Goal: Find specific page/section: Find specific page/section

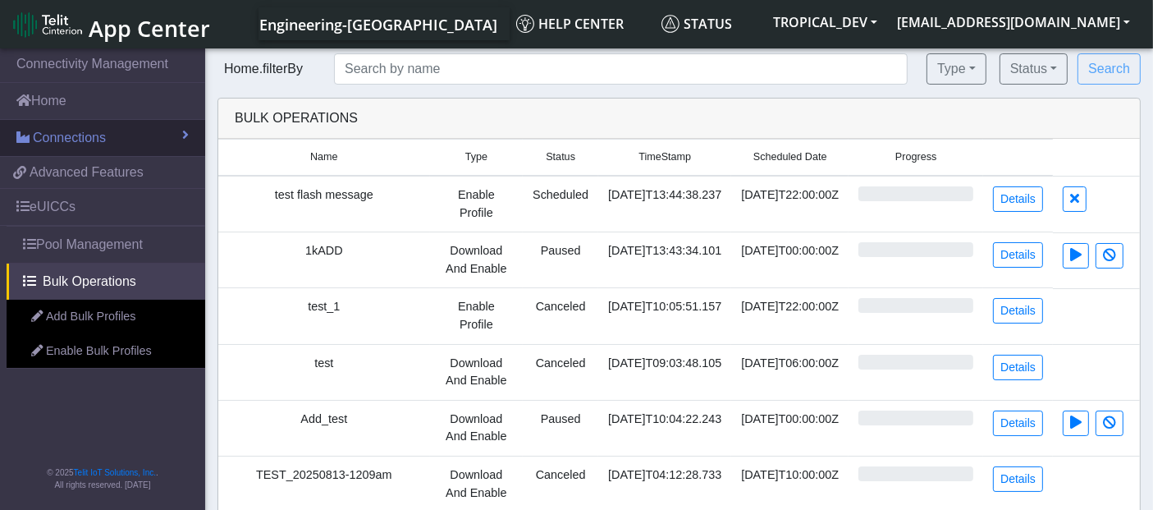
click at [56, 139] on span "Connections" at bounding box center [69, 138] width 73 height 20
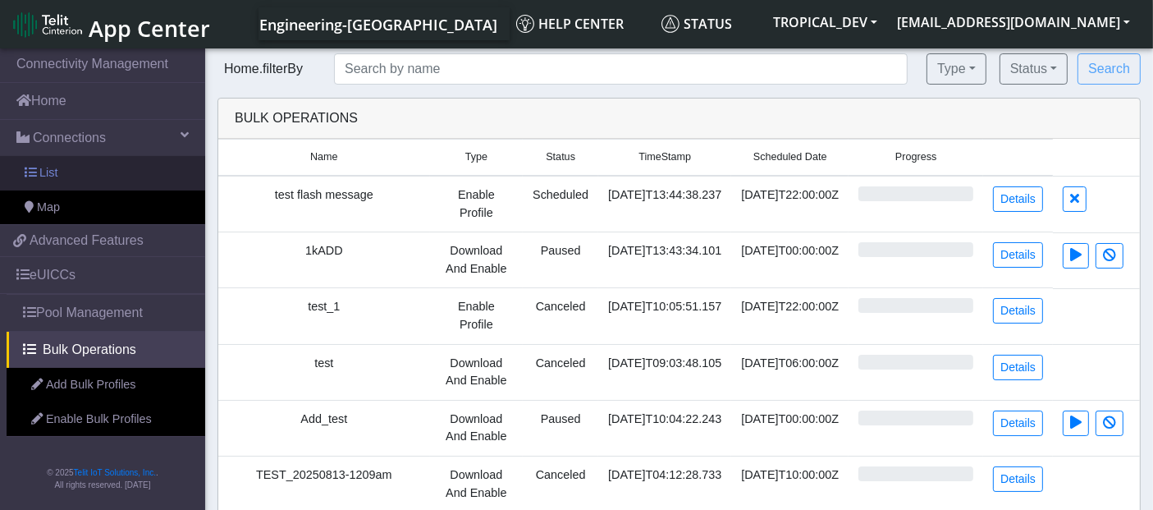
click at [61, 169] on link "List" at bounding box center [102, 173] width 205 height 34
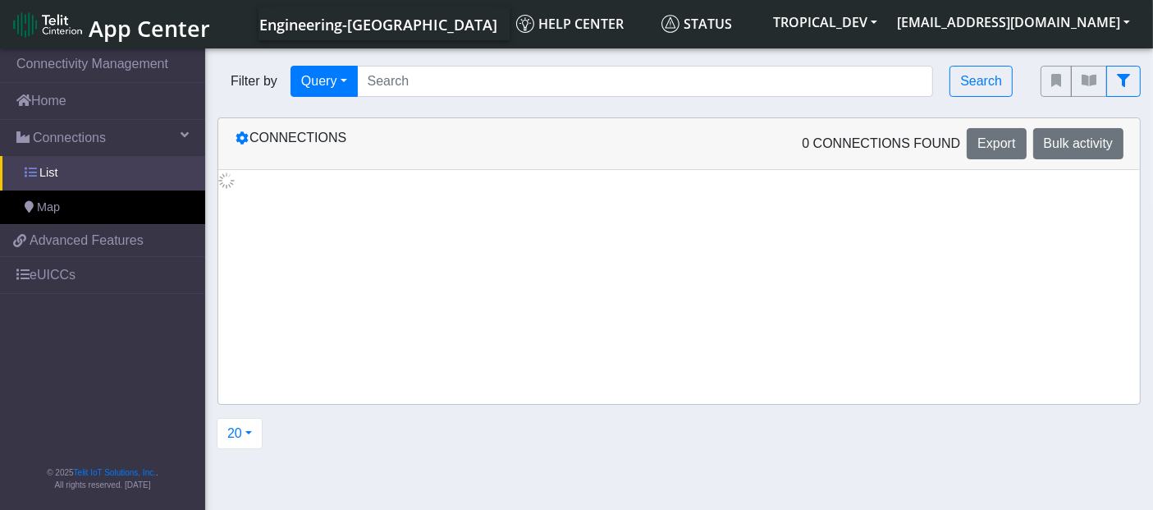
click at [49, 181] on link "List" at bounding box center [102, 173] width 205 height 34
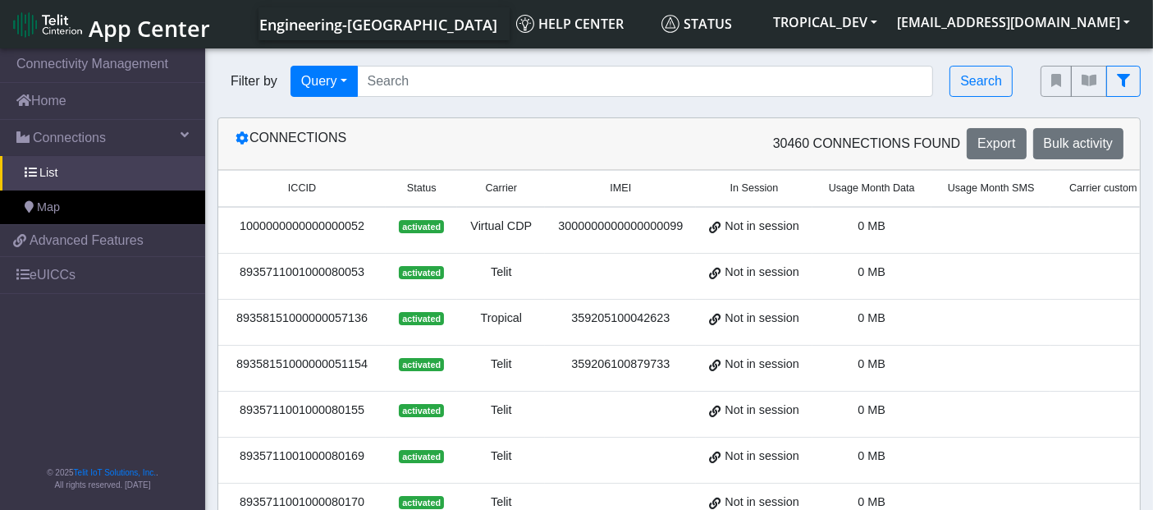
click at [281, 267] on div "8935711001000080053" at bounding box center [302, 272] width 148 height 18
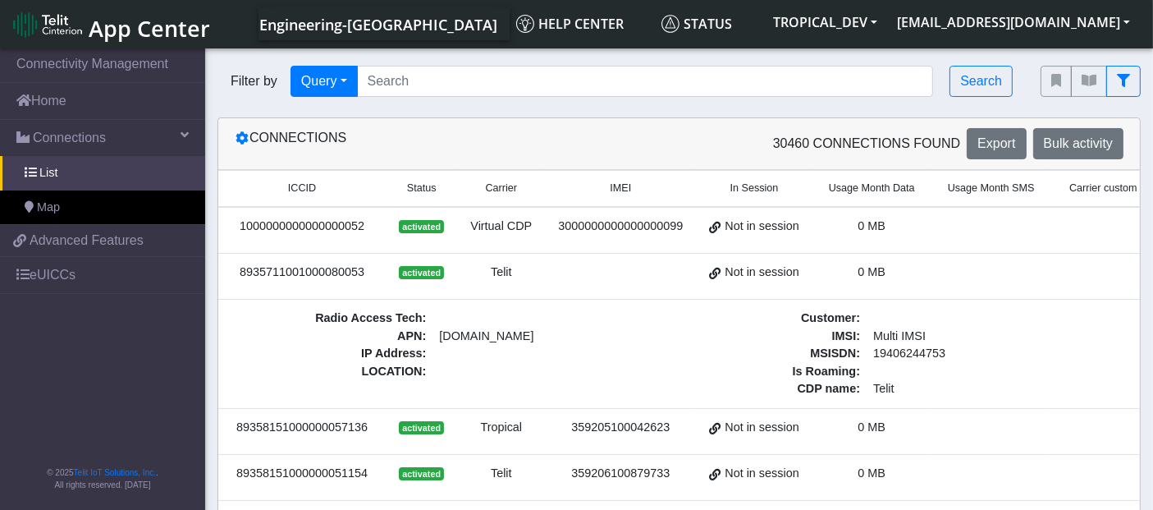
click at [281, 267] on div "8935711001000080053" at bounding box center [302, 272] width 148 height 18
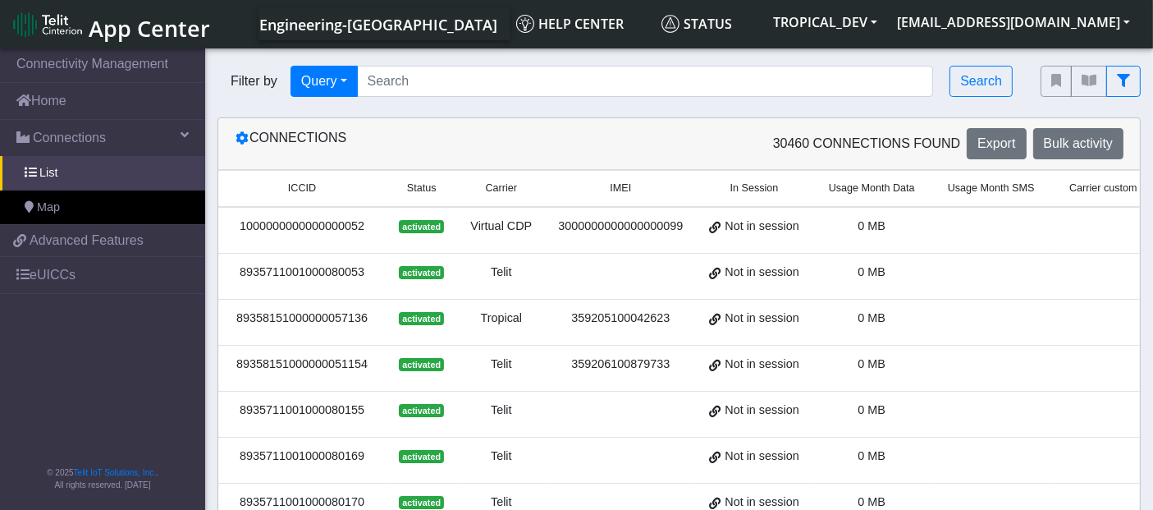
click at [281, 267] on div "8935711001000080053" at bounding box center [302, 272] width 148 height 18
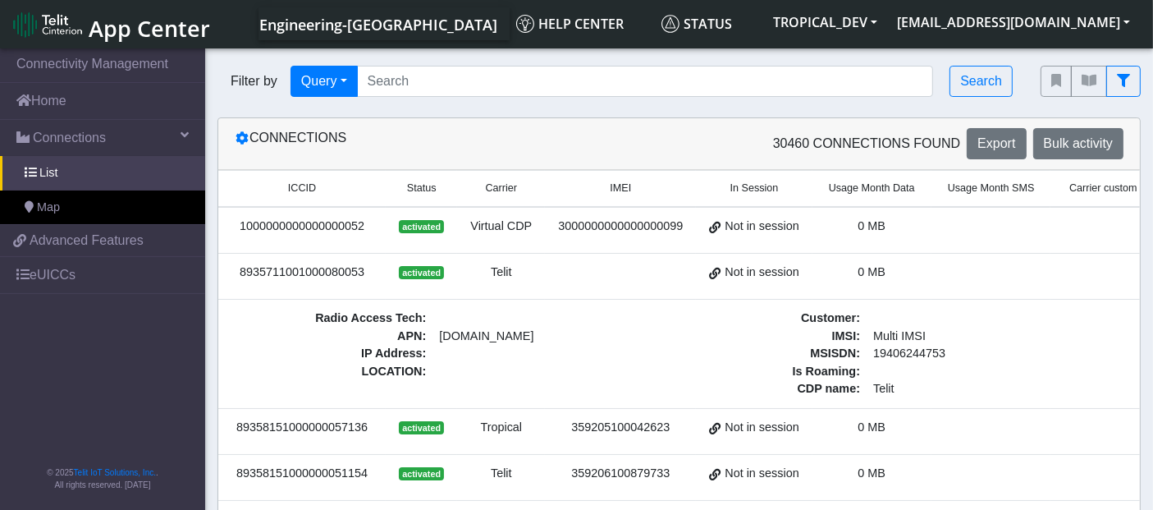
click at [281, 267] on div "8935711001000080053" at bounding box center [302, 272] width 148 height 18
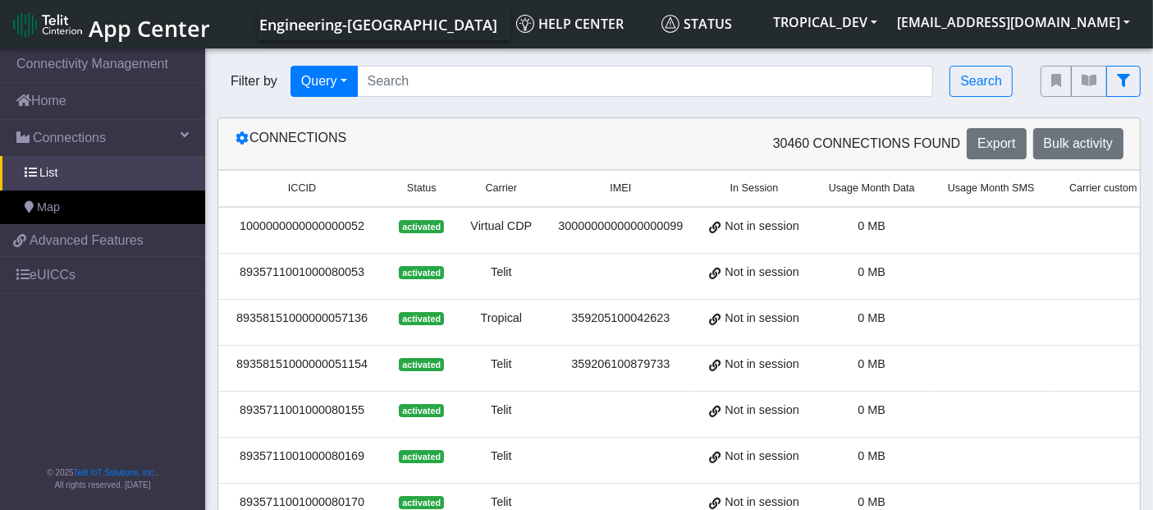
click at [281, 267] on div "8935711001000080053" at bounding box center [302, 272] width 148 height 18
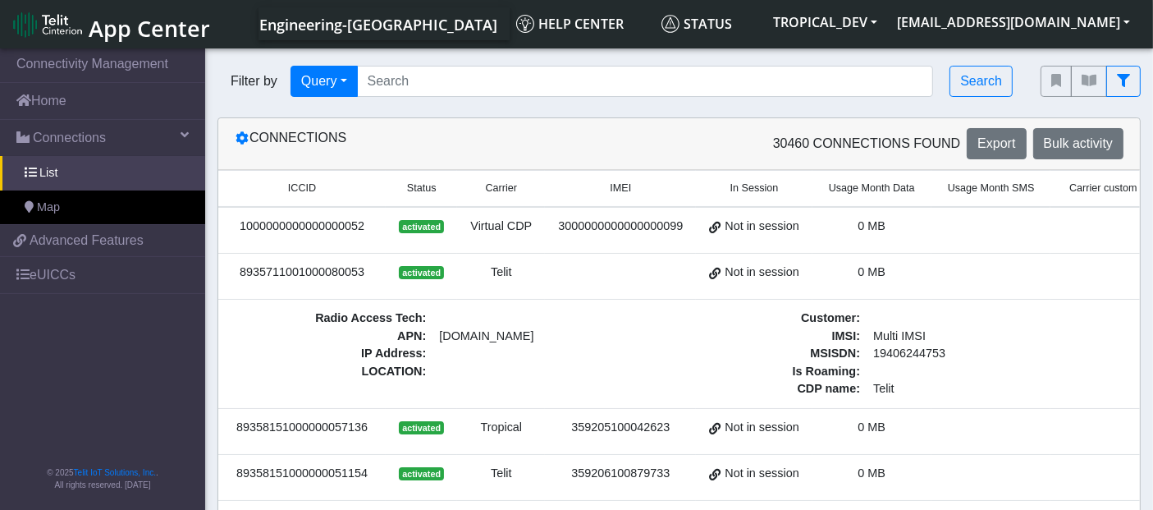
copy div "8935711001000080053"
click at [346, 82] on button "Query" at bounding box center [323, 81] width 67 height 31
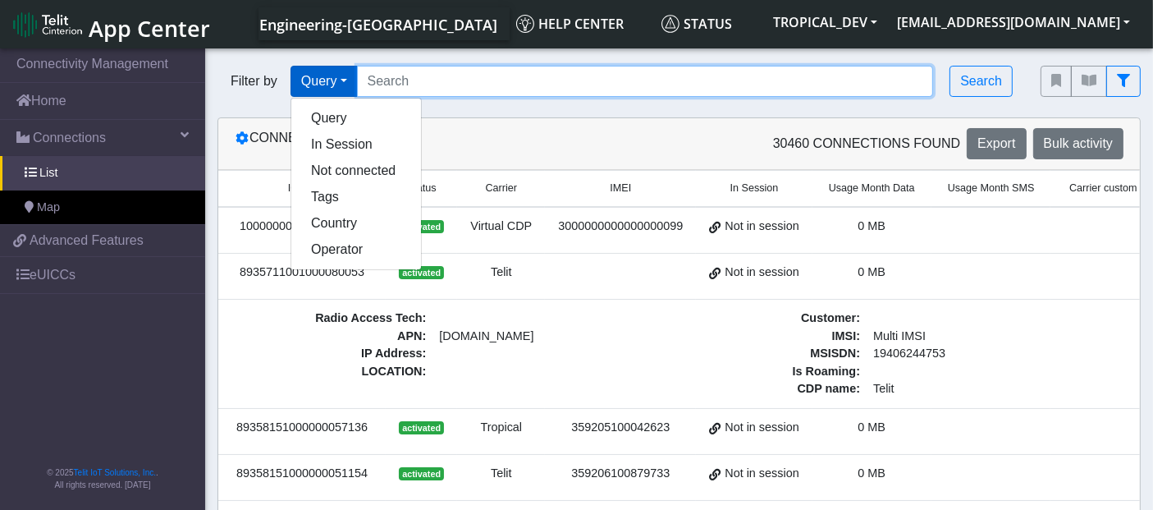
click at [432, 88] on input "Search..." at bounding box center [645, 81] width 577 height 31
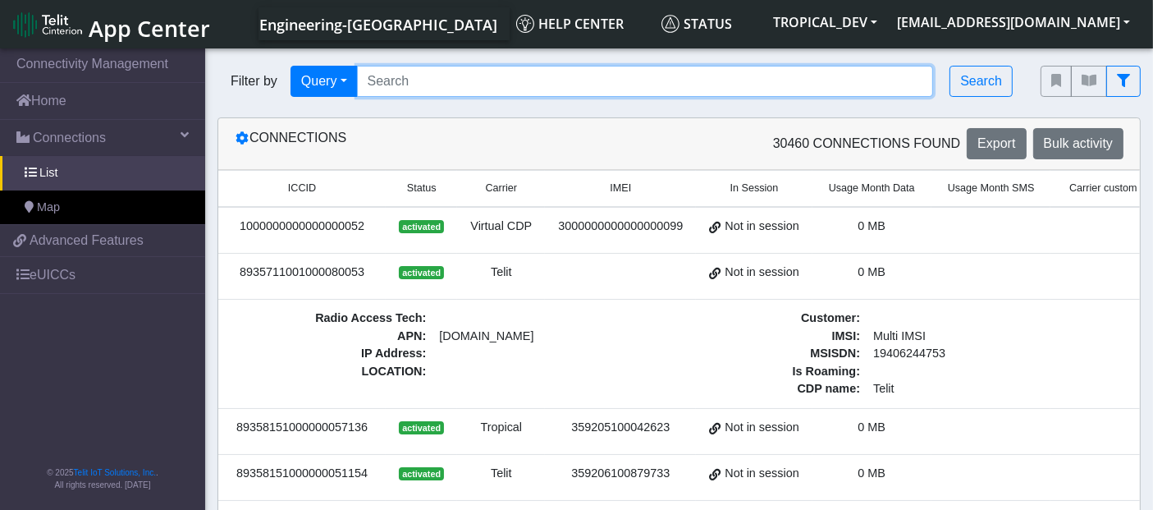
click at [412, 83] on input "Search..." at bounding box center [645, 81] width 577 height 31
paste input "8935711001000080053"
type input "8935711001000080053"
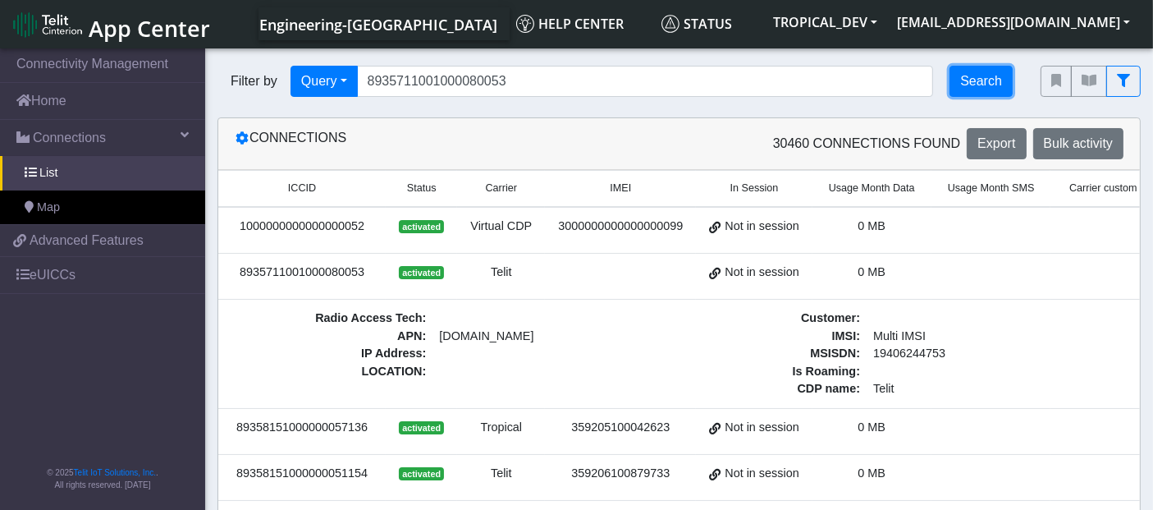
click at [972, 91] on button "Search" at bounding box center [980, 81] width 63 height 31
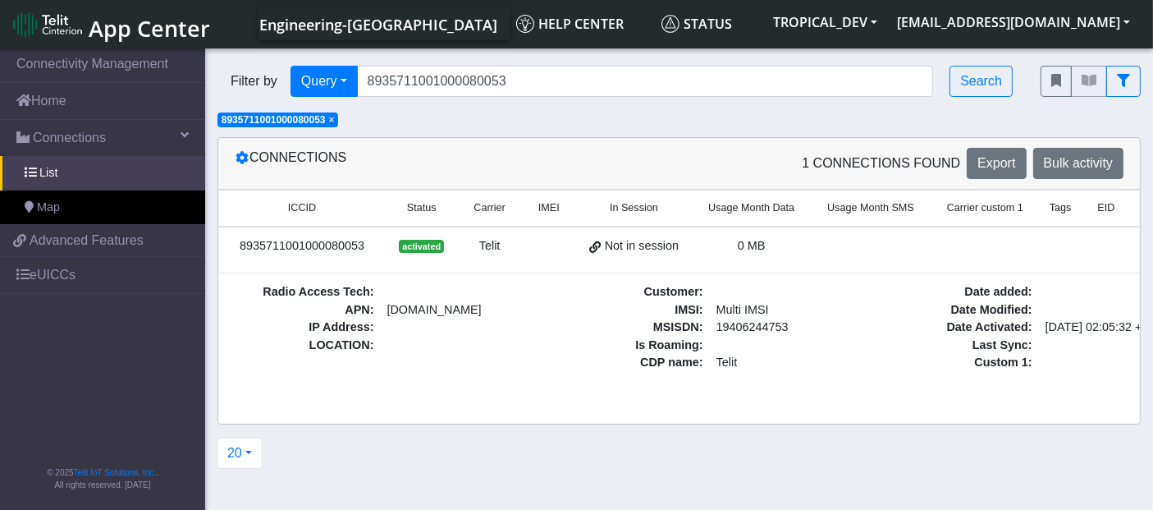
click at [335, 123] on span "×" at bounding box center [332, 119] width 6 height 11
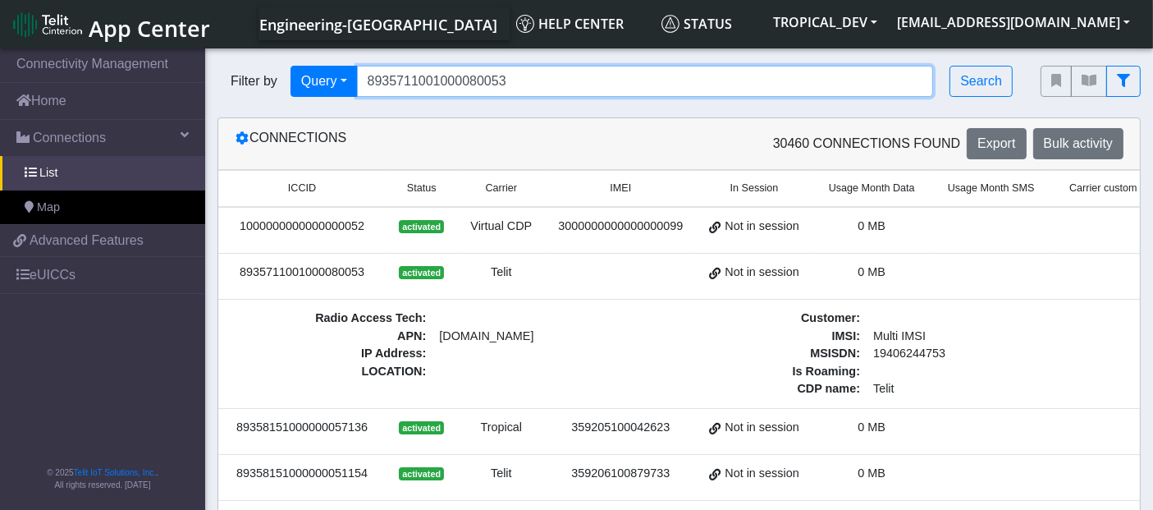
drag, startPoint x: 550, startPoint y: 85, endPoint x: 370, endPoint y: 83, distance: 179.7
click at [370, 83] on input "8935711001000080053" at bounding box center [645, 81] width 577 height 31
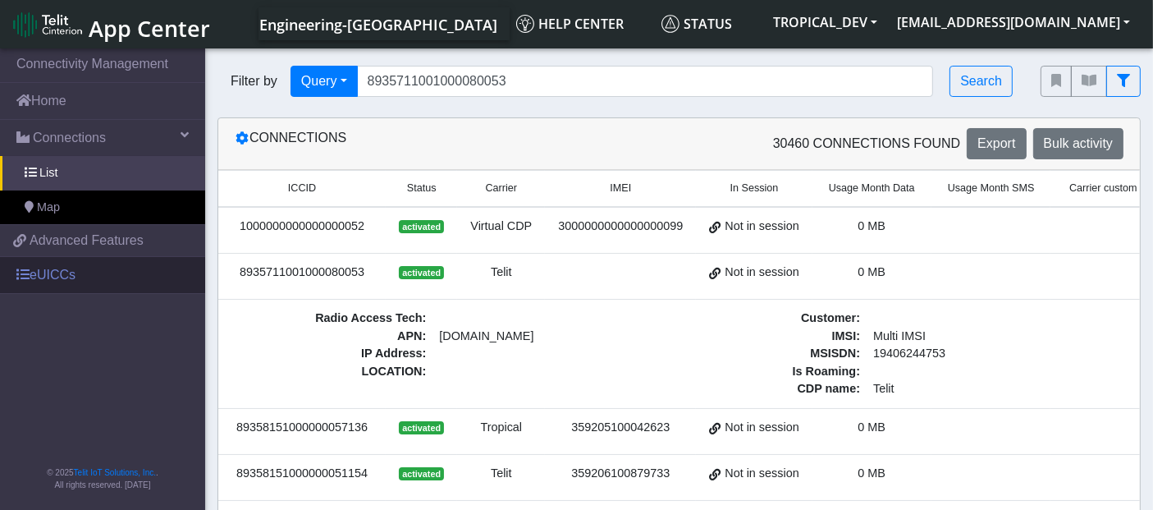
click at [66, 268] on link "eUICCs" at bounding box center [102, 275] width 205 height 36
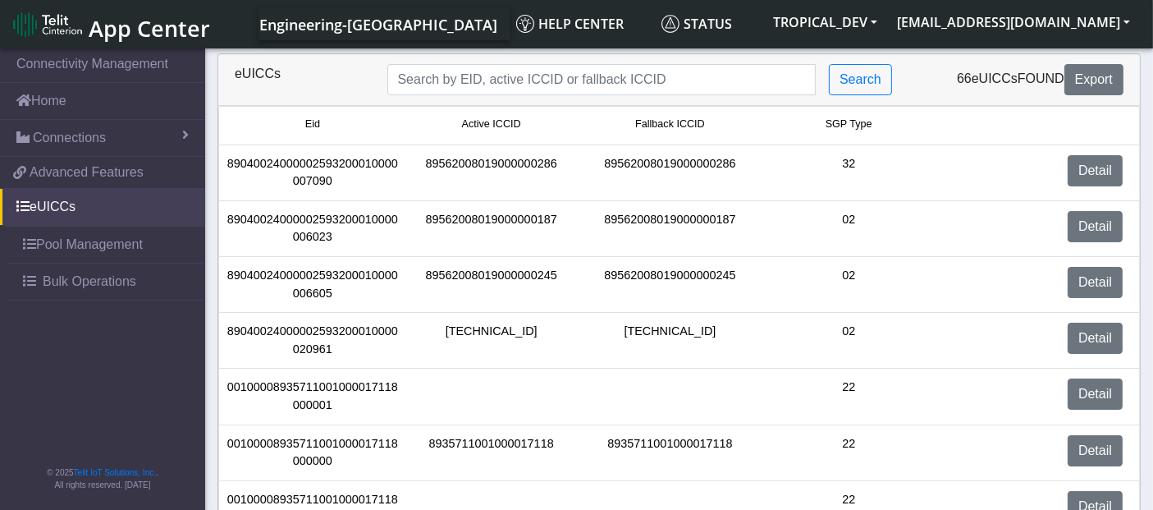
click at [352, 160] on div "89040024000002593200010000007090" at bounding box center [312, 172] width 179 height 35
click at [354, 160] on div "89040024000002593200010000007090" at bounding box center [312, 172] width 179 height 35
copy div "89040024000002593200010000007090"
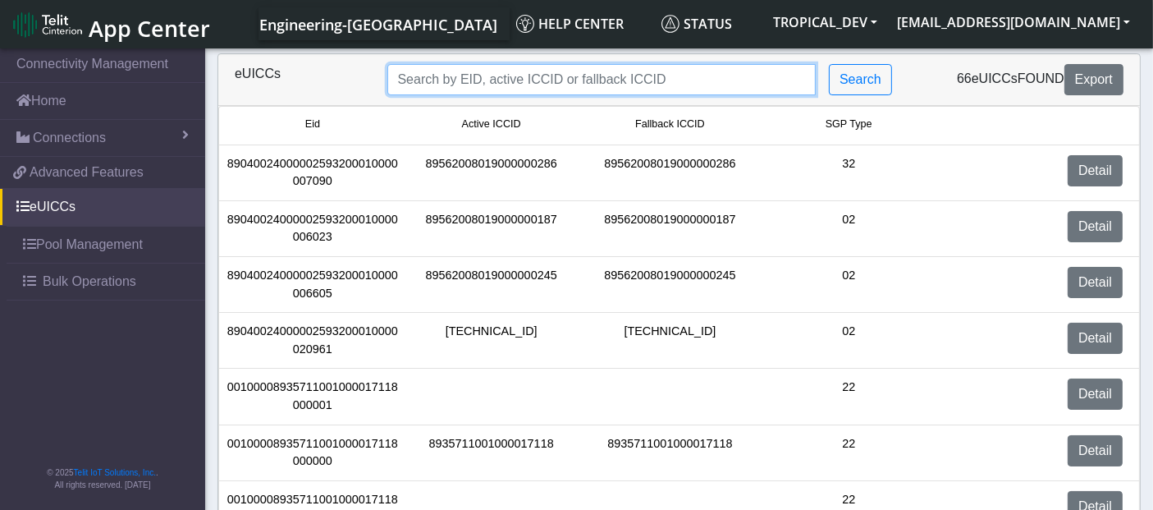
click at [448, 77] on input "Search..." at bounding box center [601, 79] width 429 height 31
paste input "89040024000002593200010000007090"
type input "89040024000002593200010000007090"
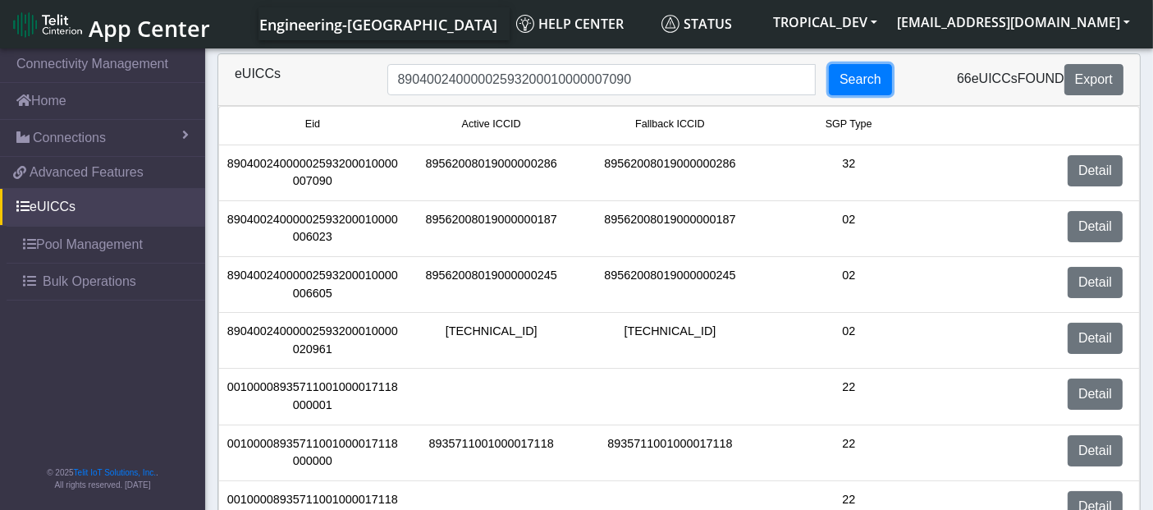
click at [885, 76] on button "Search" at bounding box center [860, 79] width 63 height 31
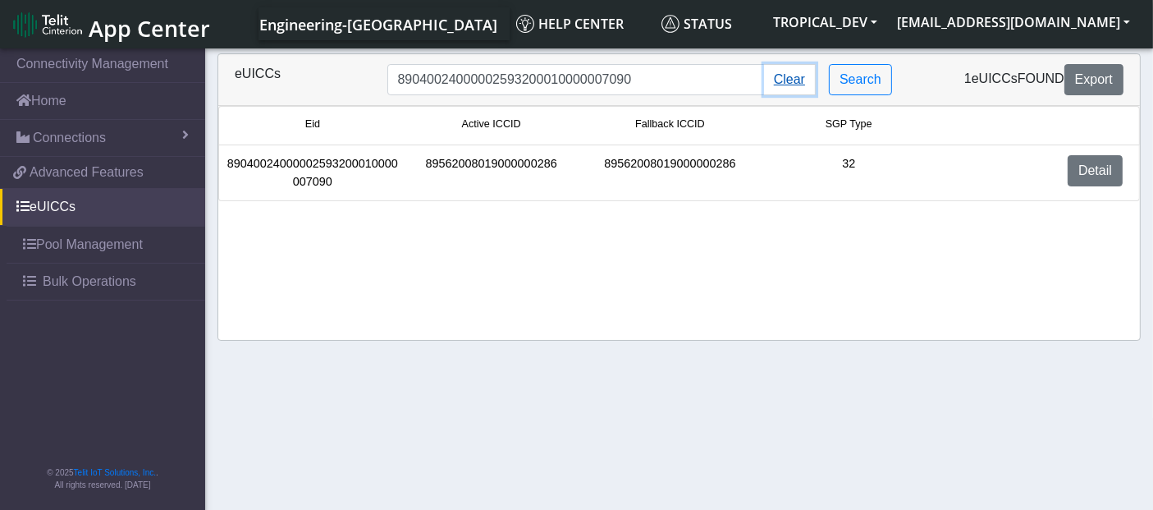
click at [791, 83] on button "Clear" at bounding box center [790, 79] width 52 height 31
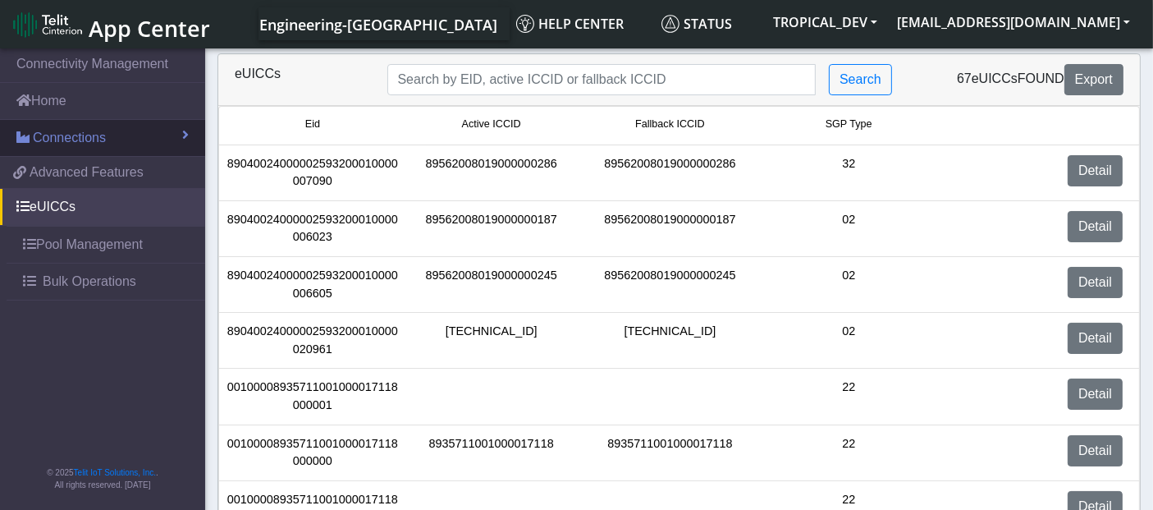
click at [67, 141] on span "Connections" at bounding box center [69, 138] width 73 height 20
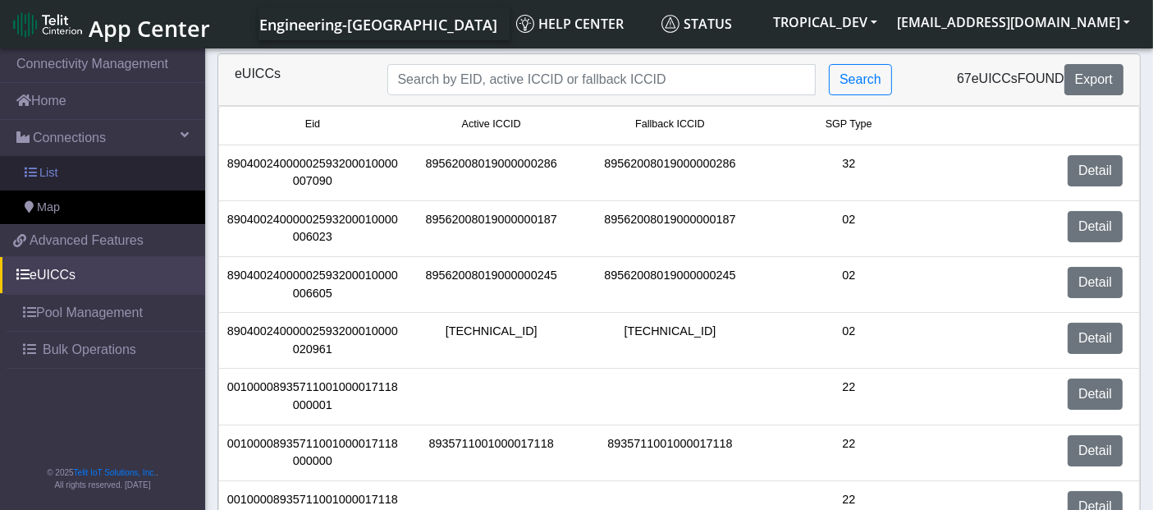
click at [62, 172] on link "List" at bounding box center [102, 173] width 205 height 34
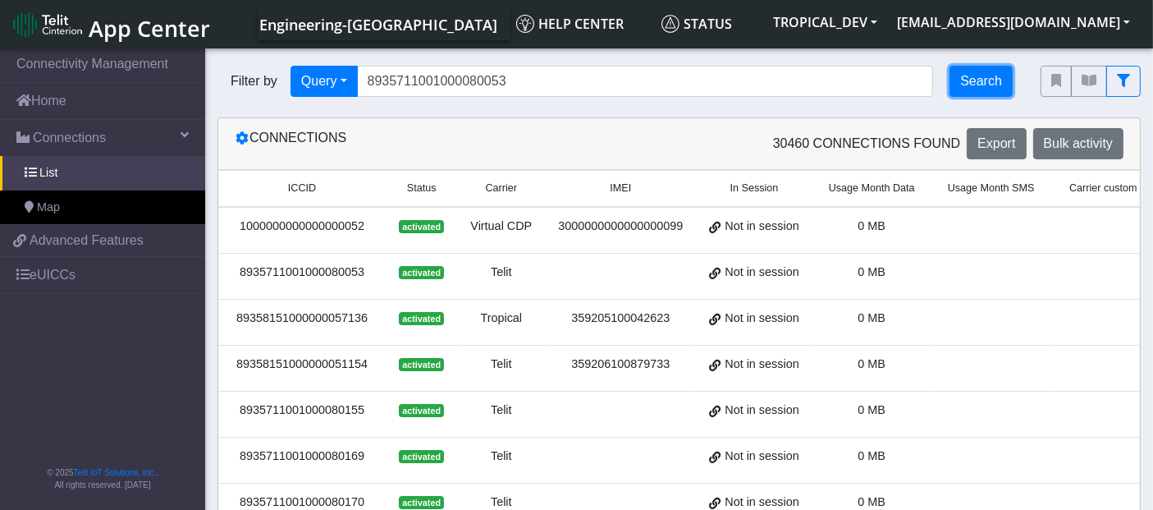
click at [996, 88] on button "Search" at bounding box center [980, 81] width 63 height 31
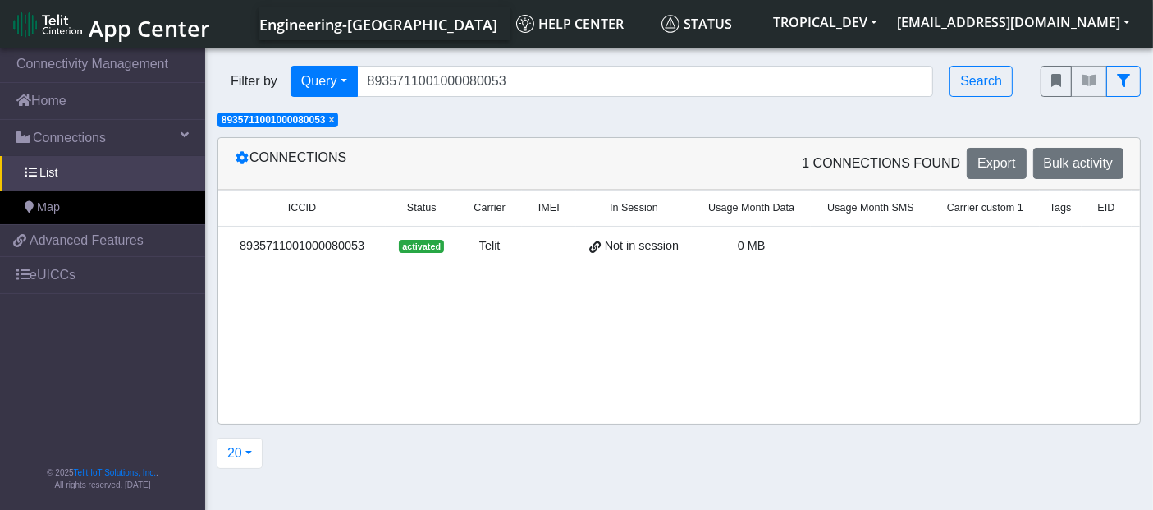
click at [335, 121] on span "×" at bounding box center [332, 119] width 6 height 11
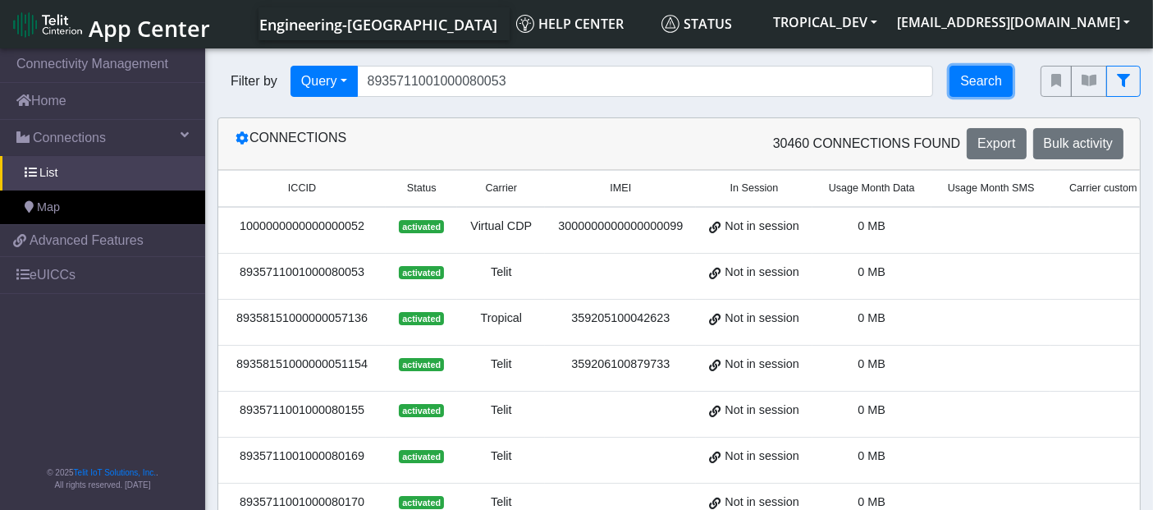
click at [994, 82] on button "Search" at bounding box center [980, 81] width 63 height 31
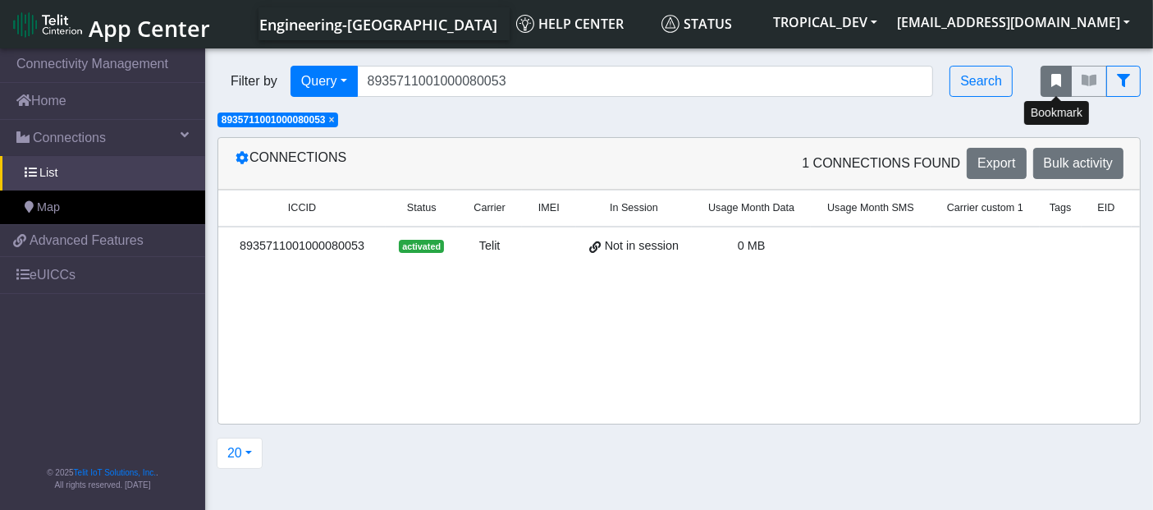
click at [1045, 85] on button "fitlers menu" at bounding box center [1055, 81] width 31 height 31
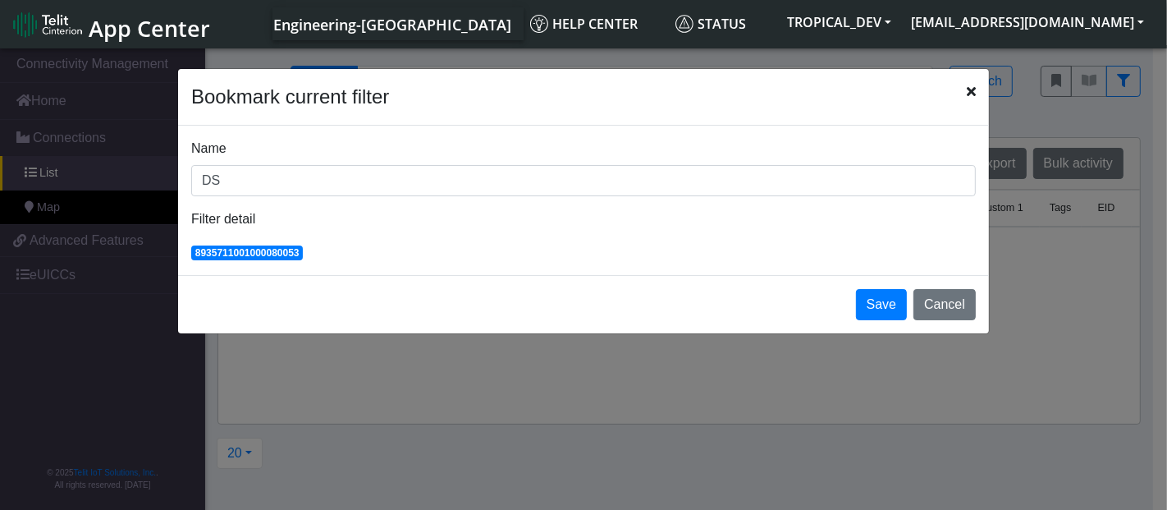
type input "D"
type input "Search_sim_0053"
click at [891, 310] on button "Save" at bounding box center [881, 304] width 51 height 31
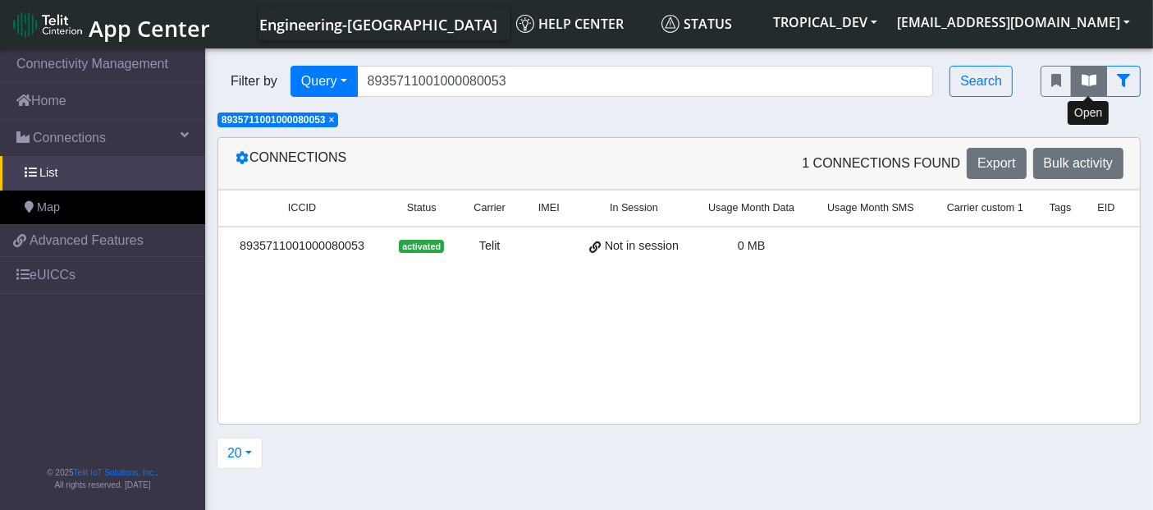
click at [1095, 82] on icon "fitlers menu" at bounding box center [1089, 80] width 15 height 13
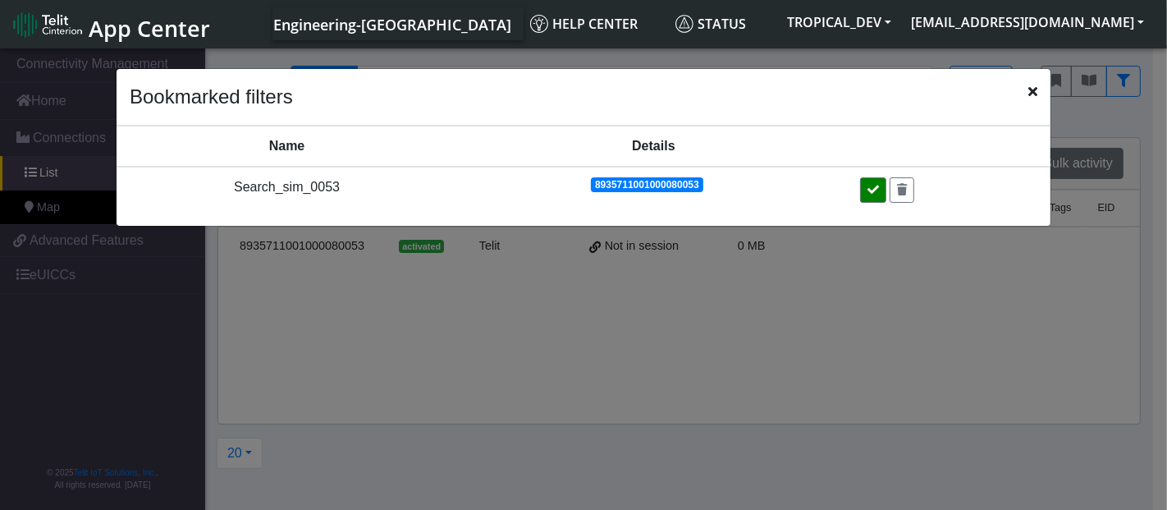
click at [876, 185] on icon at bounding box center [872, 189] width 11 height 11
